Goal: Task Accomplishment & Management: Manage account settings

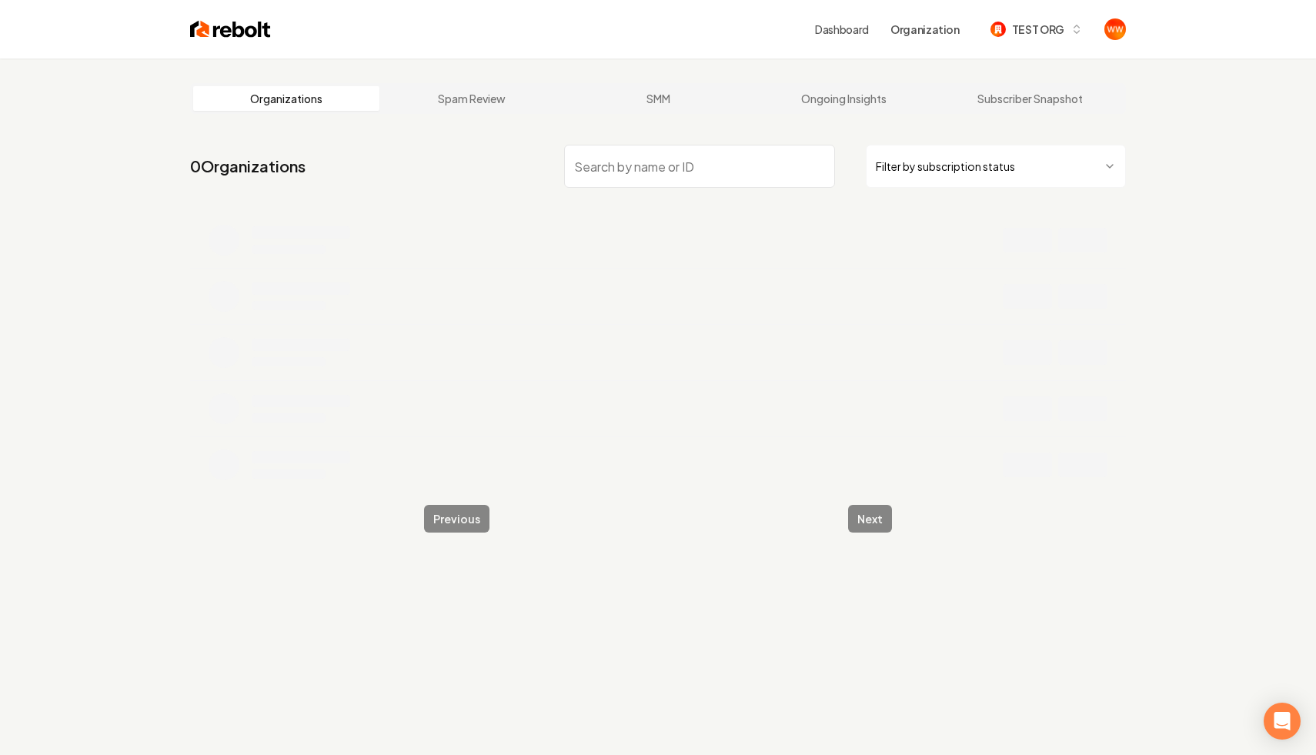
click at [714, 150] on input "search" at bounding box center [699, 166] width 271 height 43
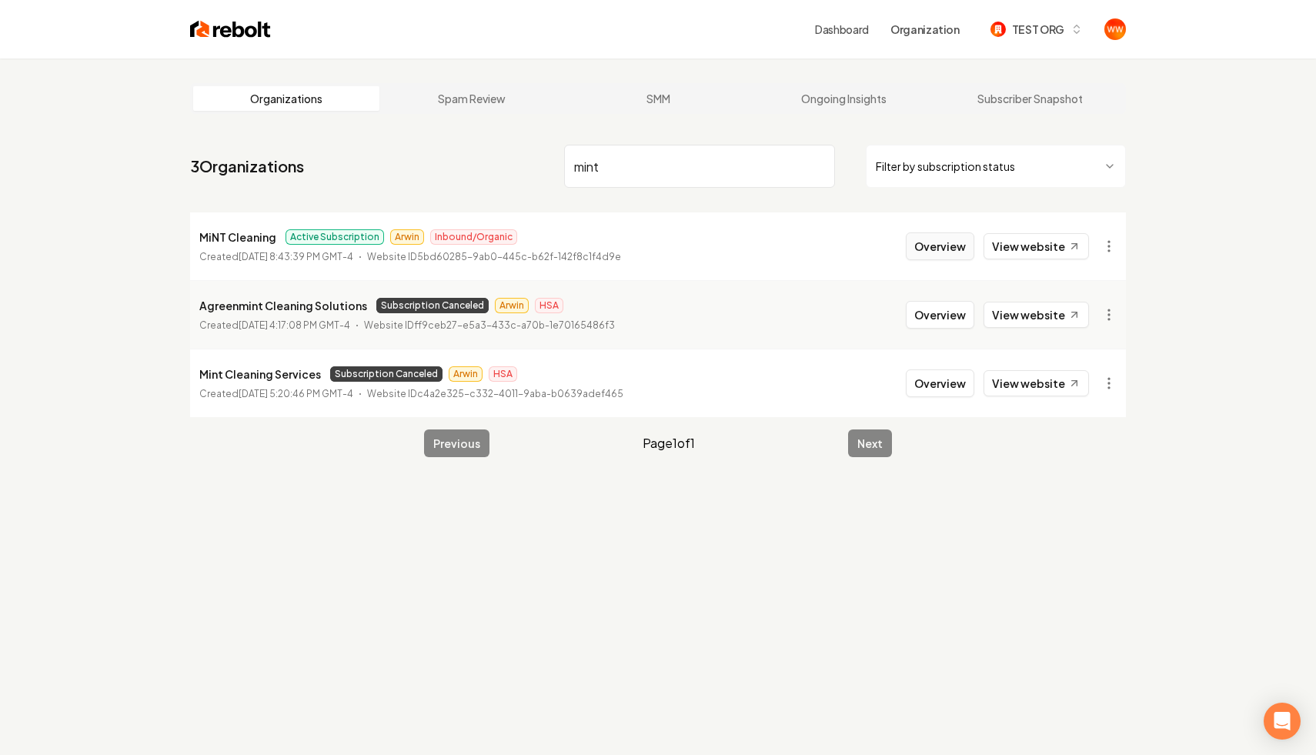
type input "mint"
click at [944, 253] on button "Overview" at bounding box center [940, 247] width 69 height 28
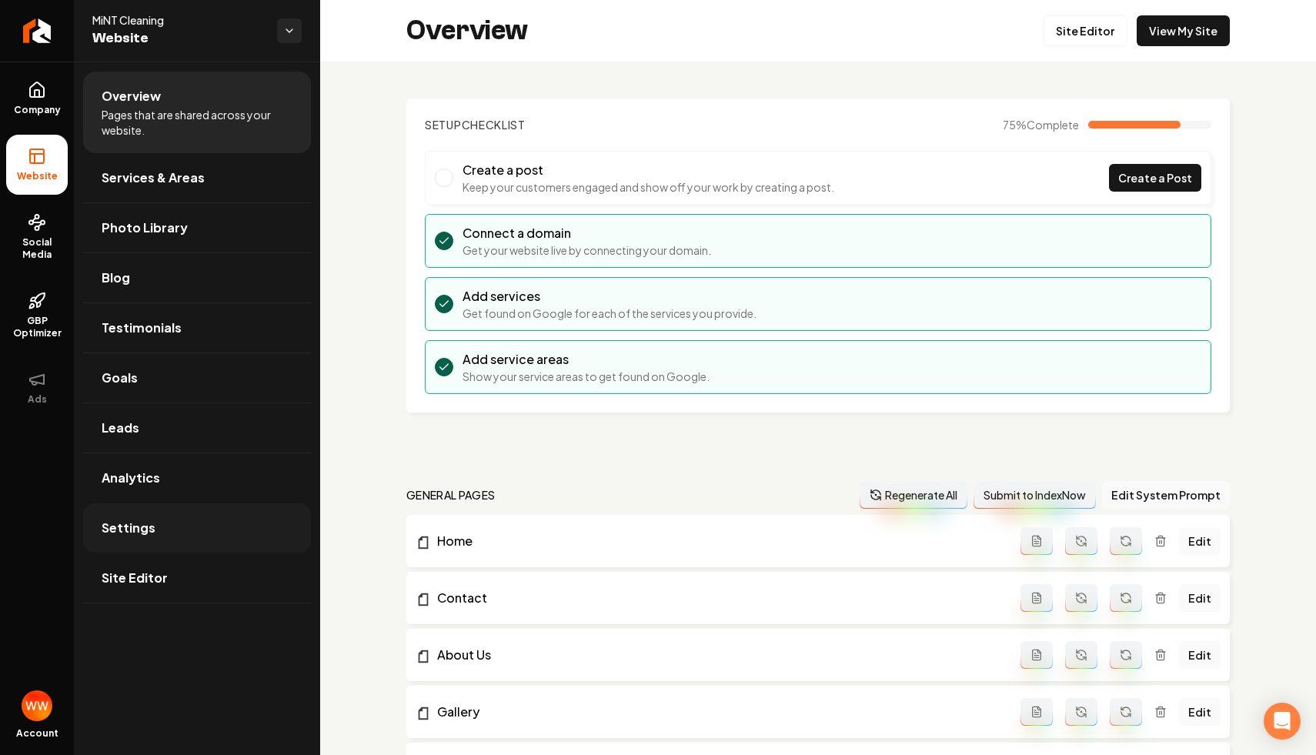
click at [178, 530] on link "Settings" at bounding box center [197, 527] width 228 height 49
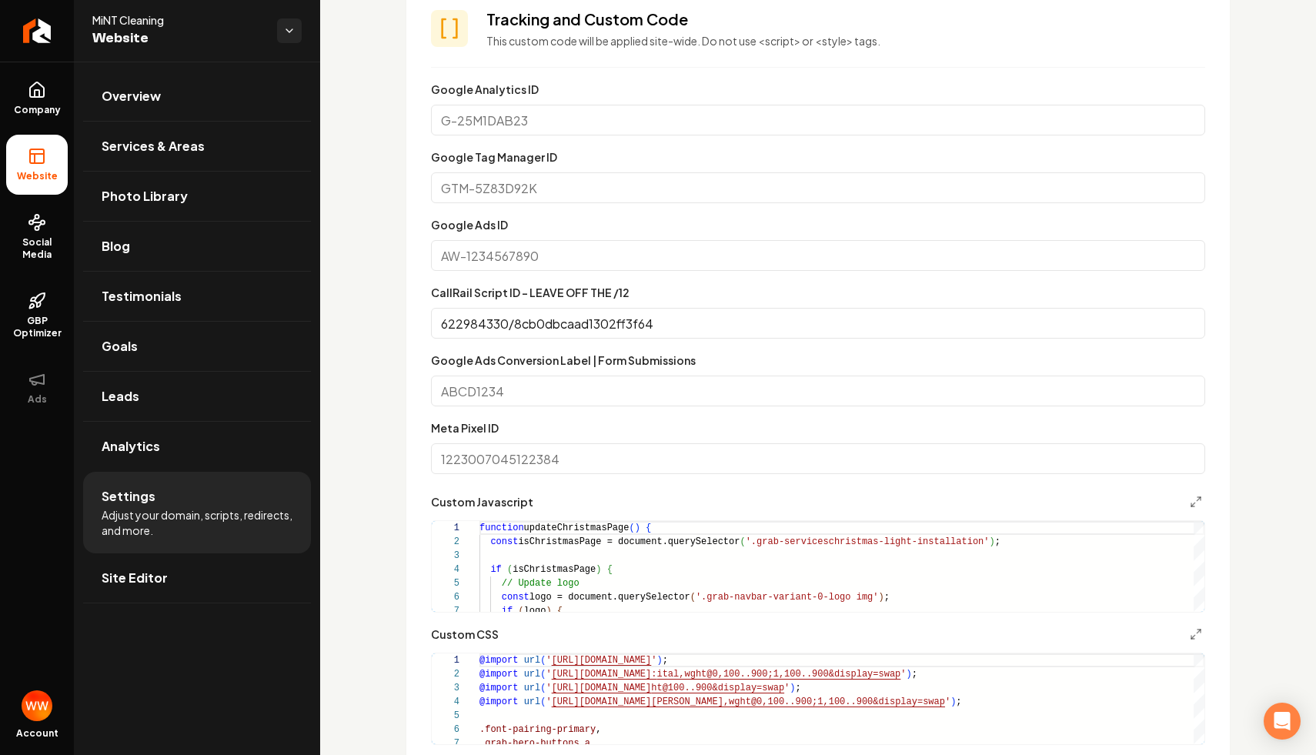
scroll to position [697, 0]
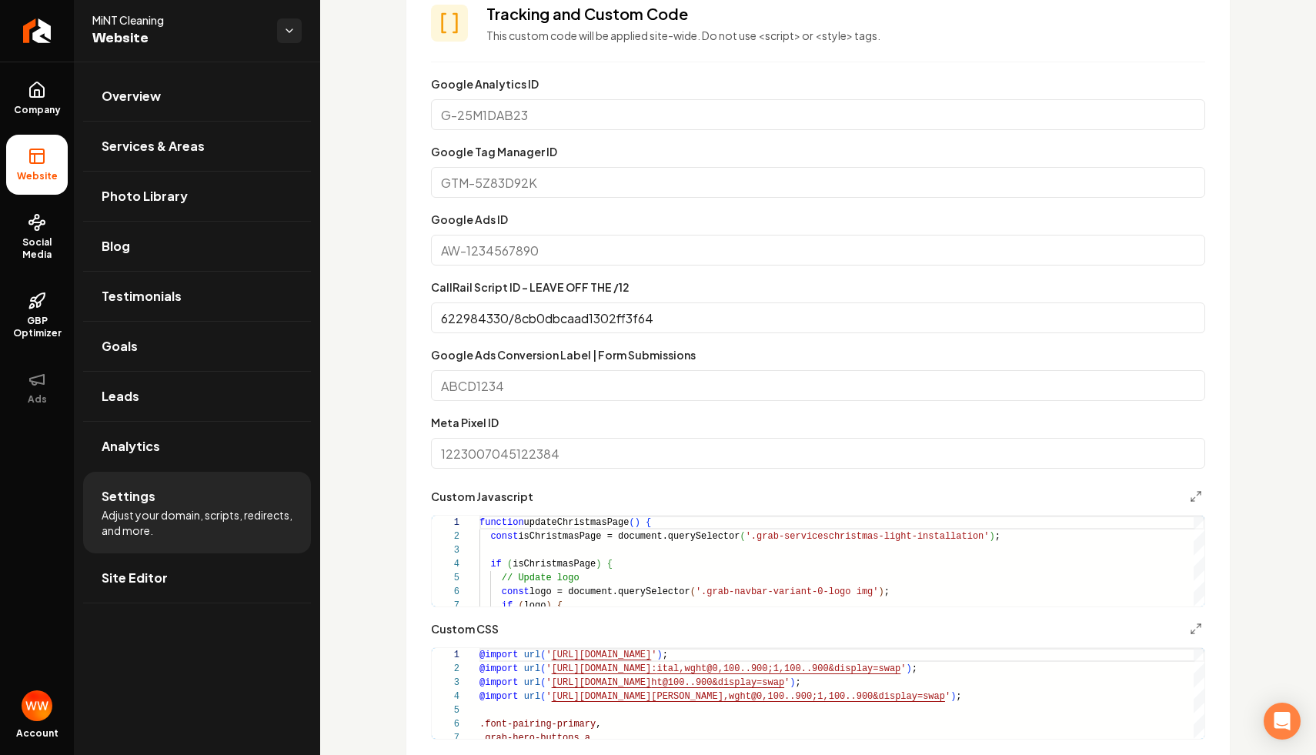
click at [564, 237] on input "Google Ads ID" at bounding box center [818, 250] width 774 height 31
click at [584, 389] on input "Google Ads Conversion Label | Form Submissions" at bounding box center [818, 385] width 774 height 31
paste input "hbKbCN-VlZwbEOSv8psC"
type input "hbKbCN-VlZwbEOSv8psC"
click at [534, 242] on input "Google Ads ID" at bounding box center [818, 250] width 774 height 31
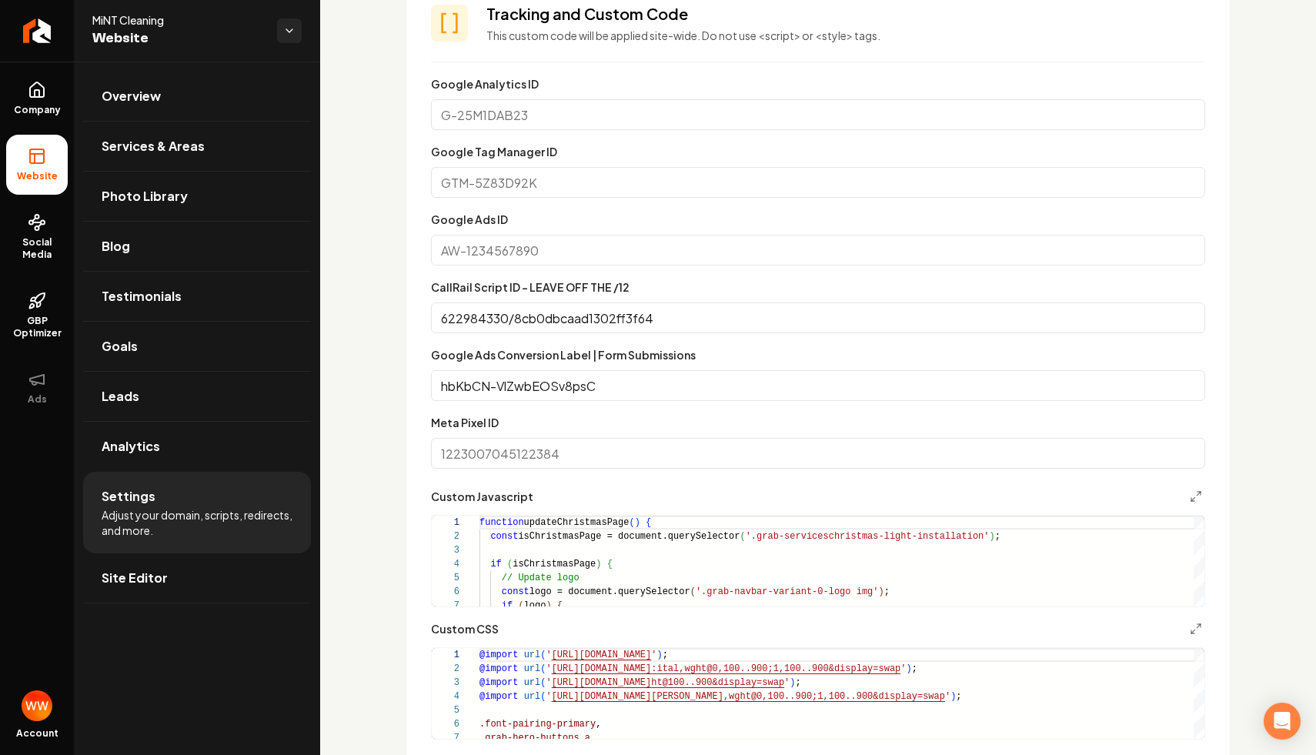
paste input "595367908"
click at [342, 370] on div "Custom domain Connect and configure a custom domain. Domain Connected [DOMAIN_N…" at bounding box center [818, 608] width 996 height 2486
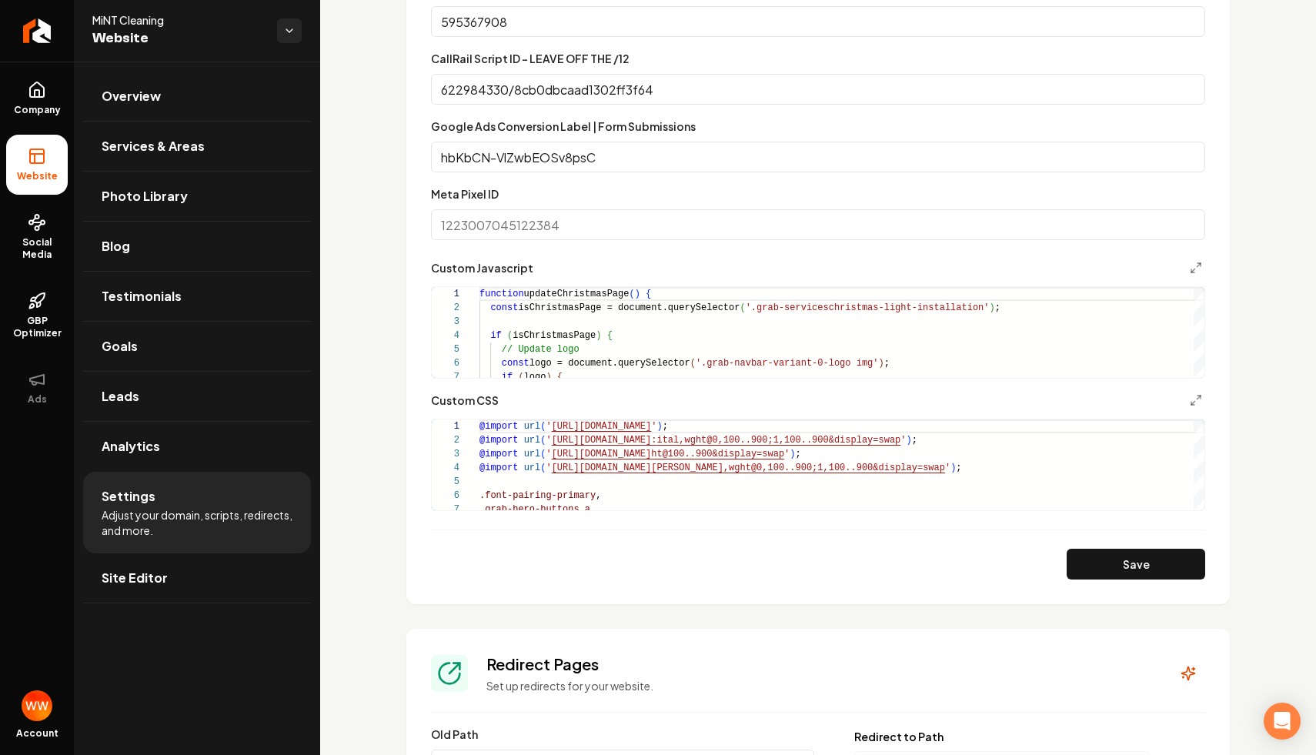
scroll to position [821, 0]
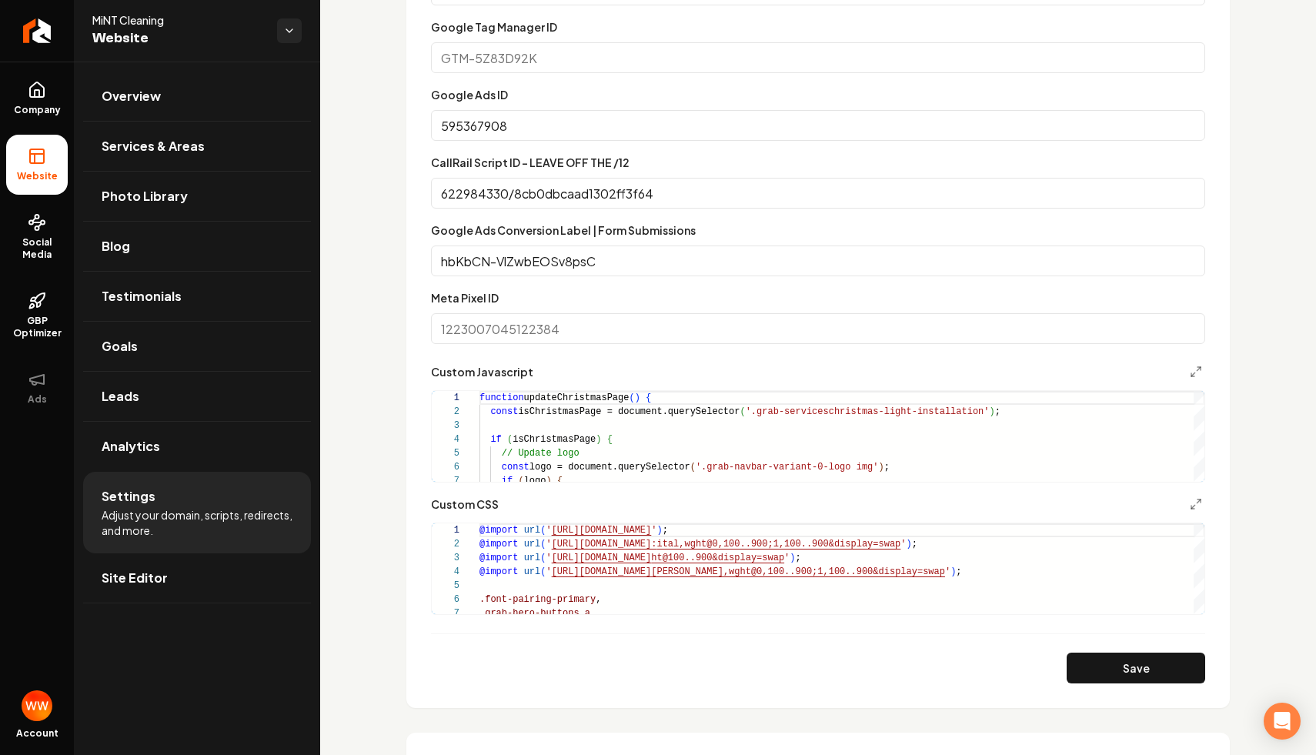
click at [535, 129] on input "595367908" at bounding box center [818, 125] width 774 height 31
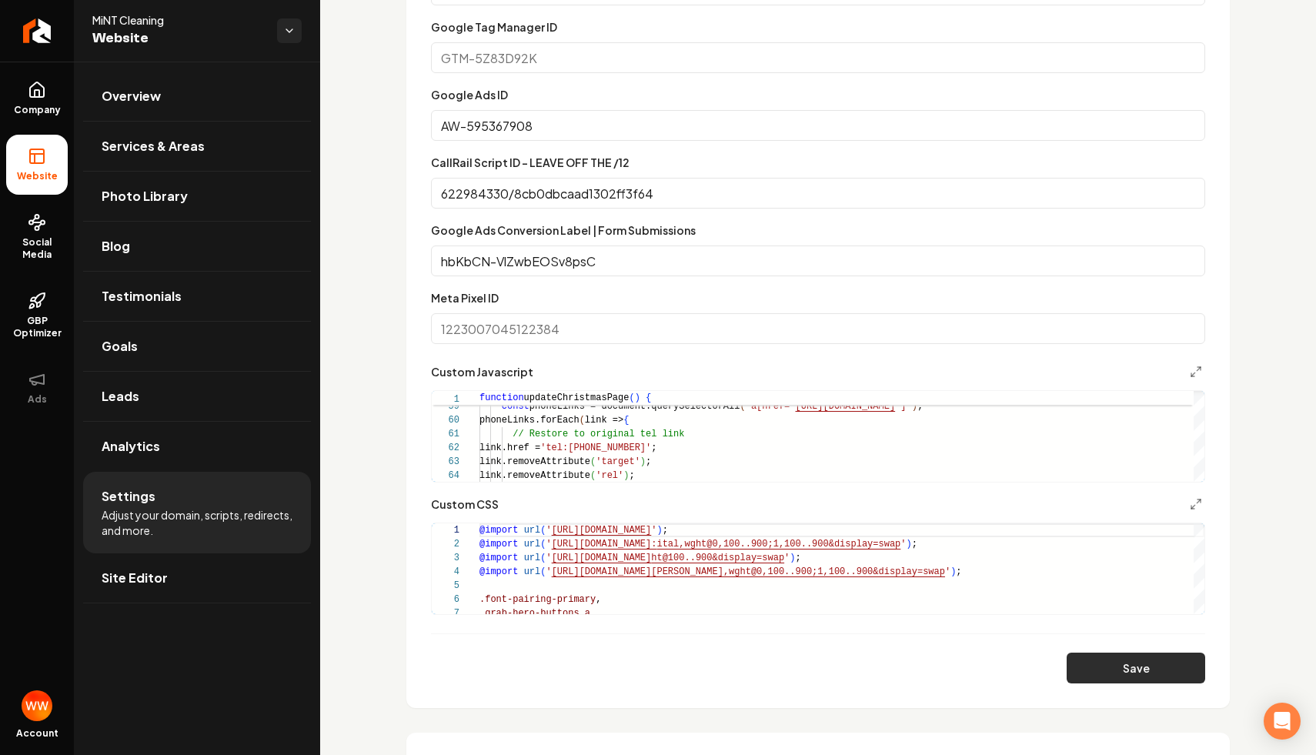
type input "AW-595367908"
click at [1140, 669] on button "Save" at bounding box center [1136, 668] width 139 height 31
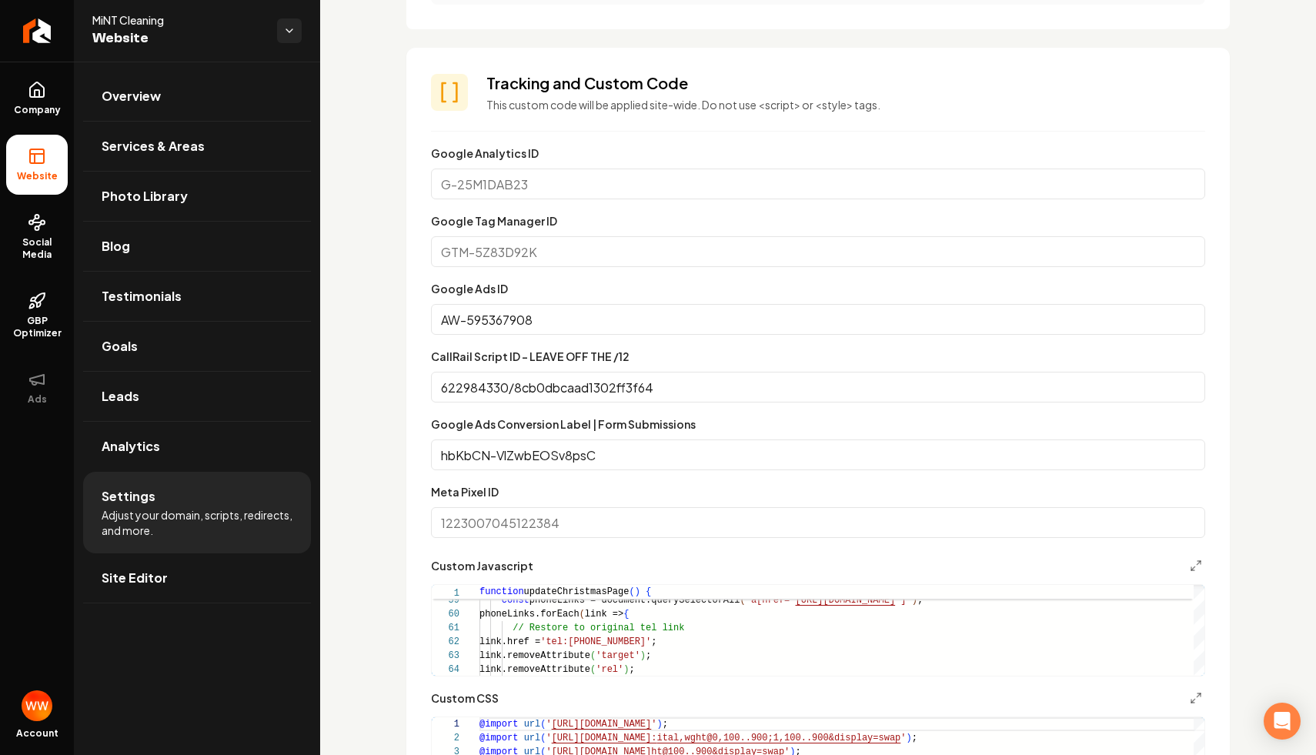
scroll to position [625, 0]
click at [694, 383] on input "622984330/8cb0dbcaad1302ff3f64" at bounding box center [818, 389] width 774 height 31
click at [661, 330] on input "AW-595367908" at bounding box center [818, 321] width 774 height 31
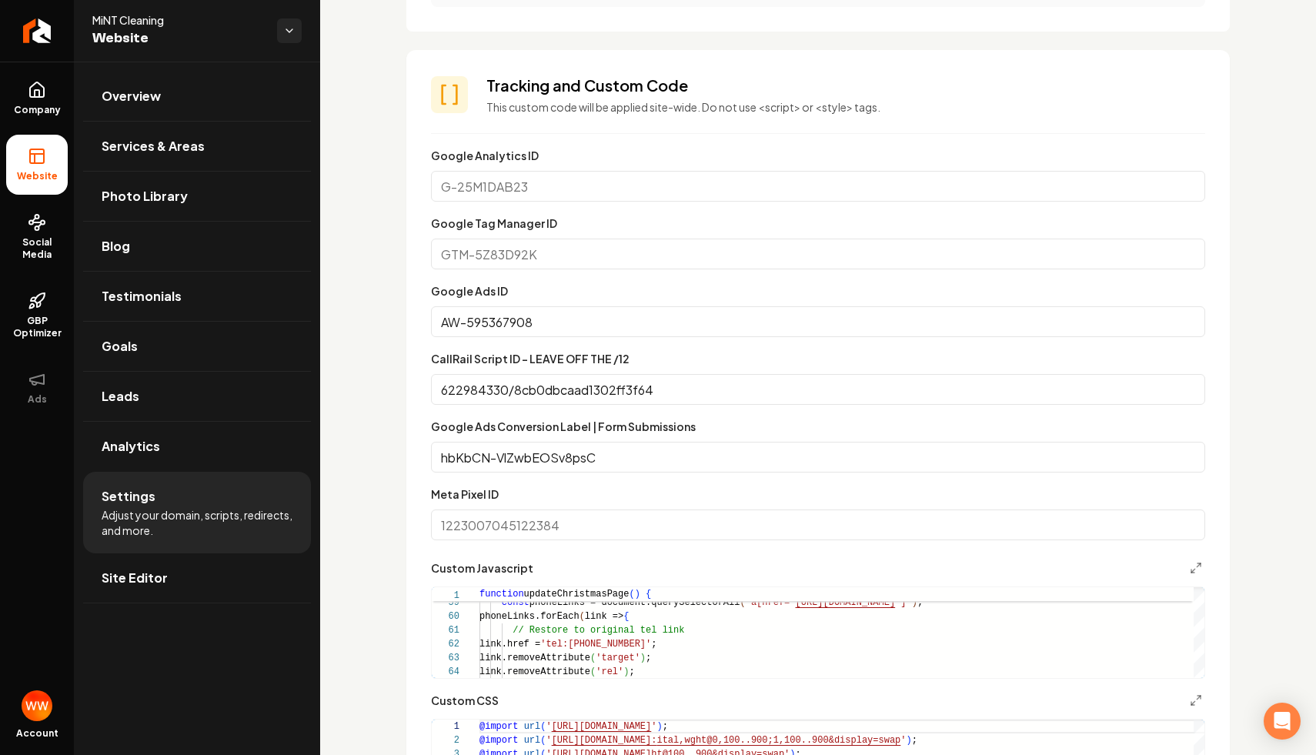
click at [661, 330] on input "AW-595367908" at bounding box center [818, 321] width 774 height 31
click at [626, 251] on input "Google Tag Manager ID" at bounding box center [818, 254] width 774 height 31
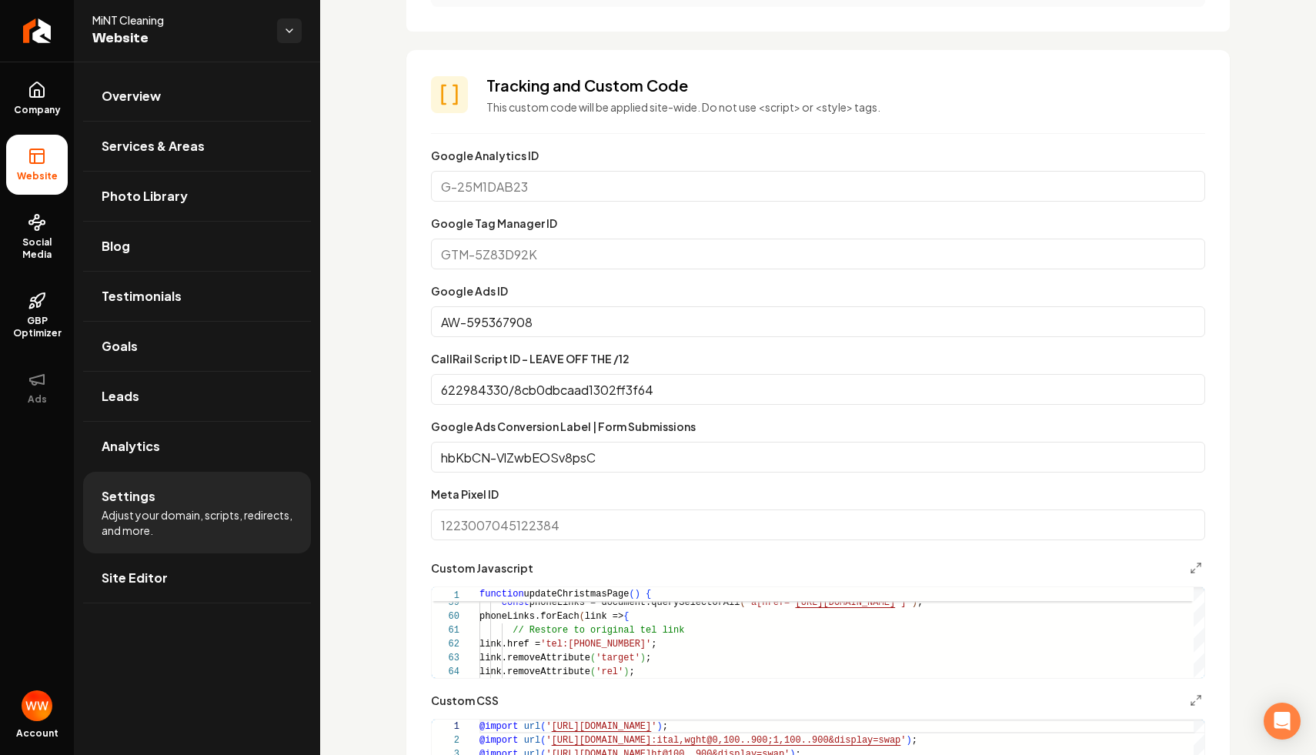
click at [613, 186] on input "Google Analytics ID" at bounding box center [818, 186] width 774 height 31
click at [620, 140] on section "Tracking and Custom Code This custom code will be applied site-wide. Do not use…" at bounding box center [818, 477] width 824 height 855
click at [598, 176] on input "Google Analytics ID" at bounding box center [818, 186] width 774 height 31
click at [607, 131] on section "Tracking and Custom Code This custom code will be applied site-wide. Do not use…" at bounding box center [818, 477] width 824 height 855
